Goal: Find specific page/section: Find specific page/section

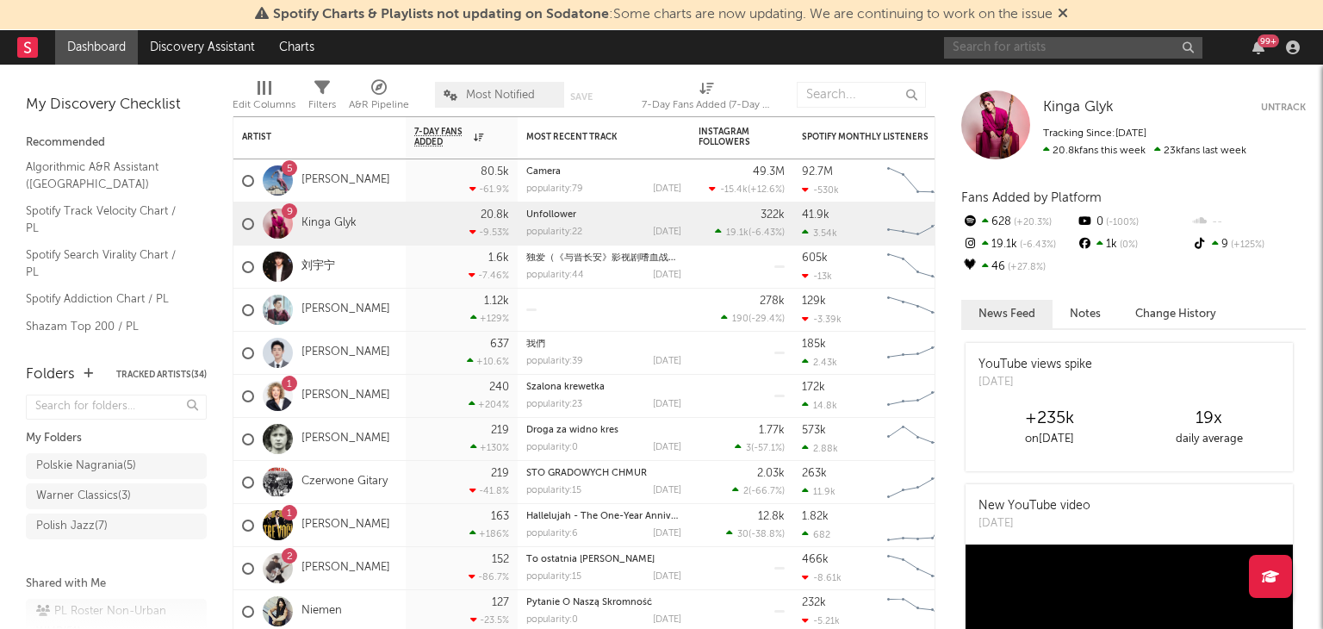
click at [1044, 46] on input "text" at bounding box center [1073, 48] width 258 height 22
type input "[PERSON_NAME]"
click at [825, 94] on input "text" at bounding box center [861, 95] width 129 height 26
paste input "[URL][DOMAIN_NAME]"
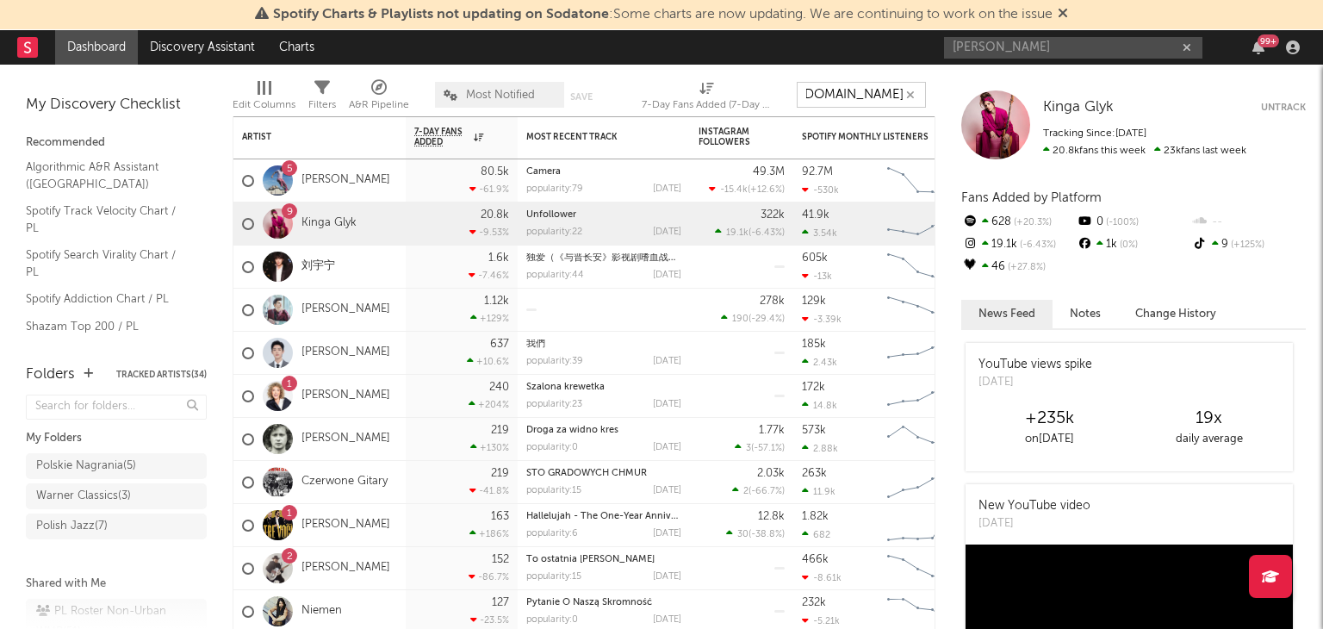
type input "[URL][DOMAIN_NAME]"
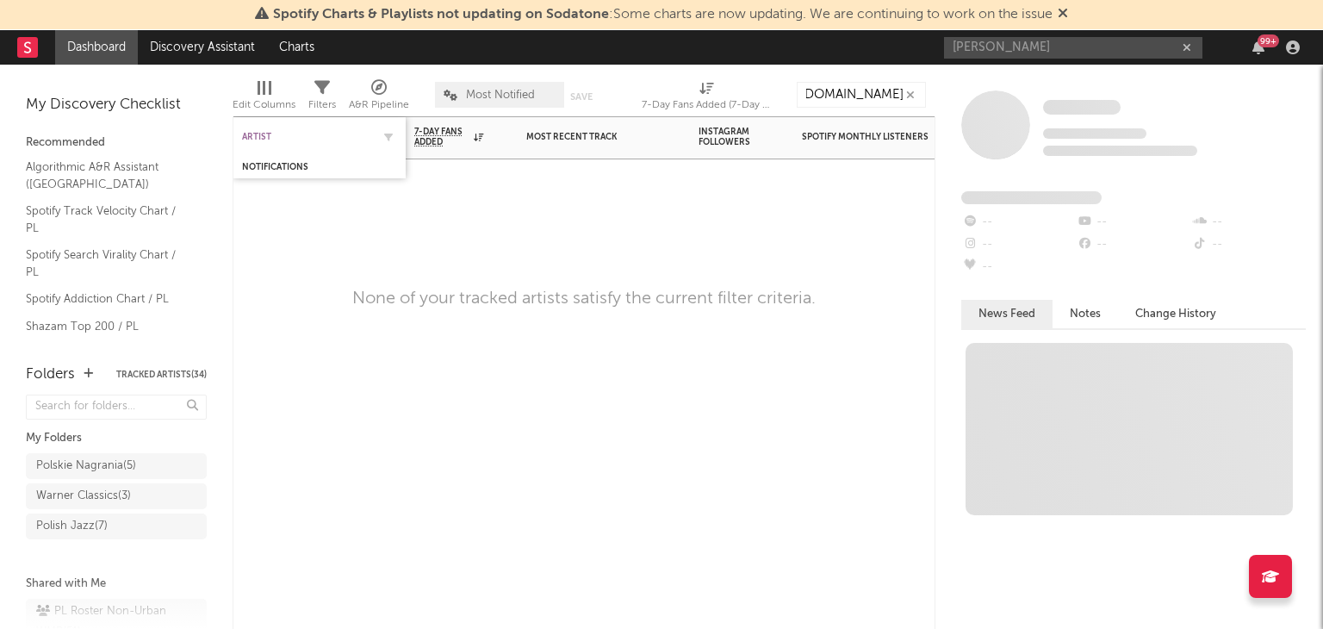
click at [264, 133] on div "Artist" at bounding box center [306, 137] width 129 height 10
click at [824, 96] on input "[URL][DOMAIN_NAME]" at bounding box center [786, 95] width 129 height 26
click at [838, 95] on icon "button" at bounding box center [835, 95] width 9 height 11
type input "[PERSON_NAME]"
